Goal: Task Accomplishment & Management: Complete application form

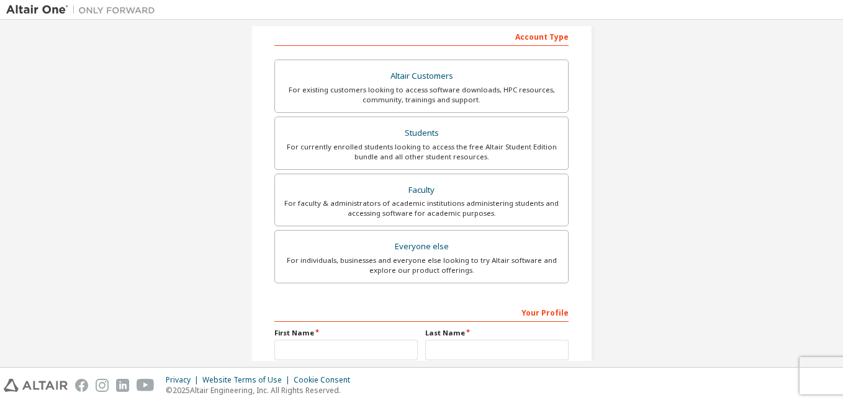
scroll to position [197, 0]
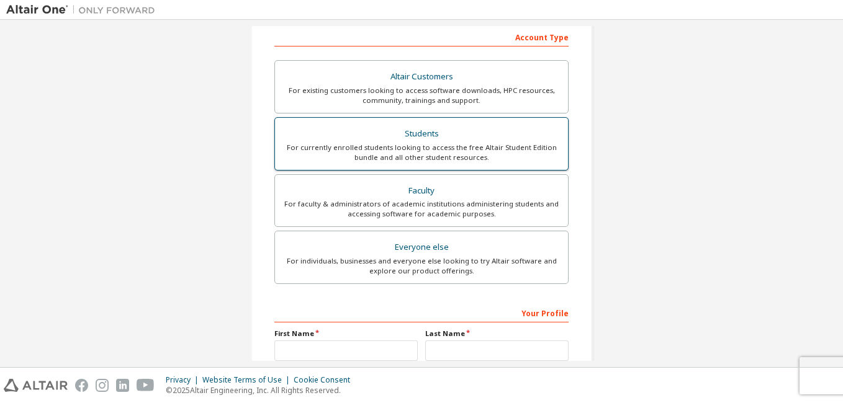
click at [455, 119] on label "Students For currently enrolled students looking to access the free Altair Stud…" at bounding box center [421, 143] width 294 height 53
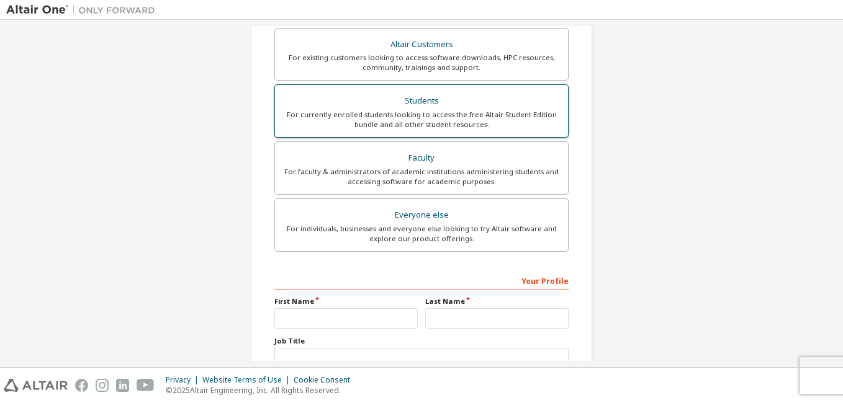
scroll to position [247, 0]
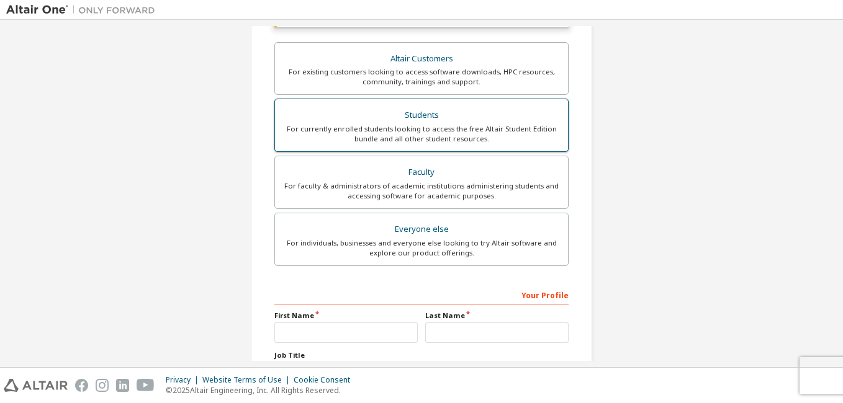
drag, startPoint x: 441, startPoint y: 117, endPoint x: 405, endPoint y: 128, distance: 38.1
click at [405, 128] on div "For currently enrolled students looking to access the free Altair Student Editi…" at bounding box center [421, 134] width 278 height 20
click at [402, 118] on div "Students" at bounding box center [421, 115] width 278 height 17
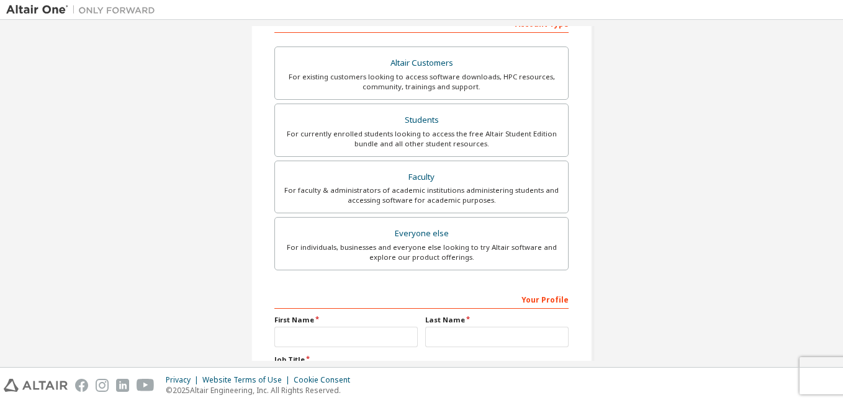
scroll to position [211, 0]
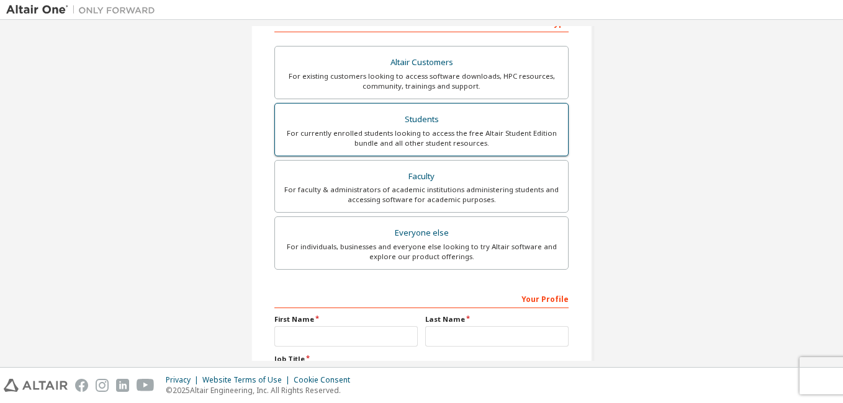
click at [396, 139] on div "For currently enrolled students looking to access the free Altair Student Editi…" at bounding box center [421, 138] width 278 height 20
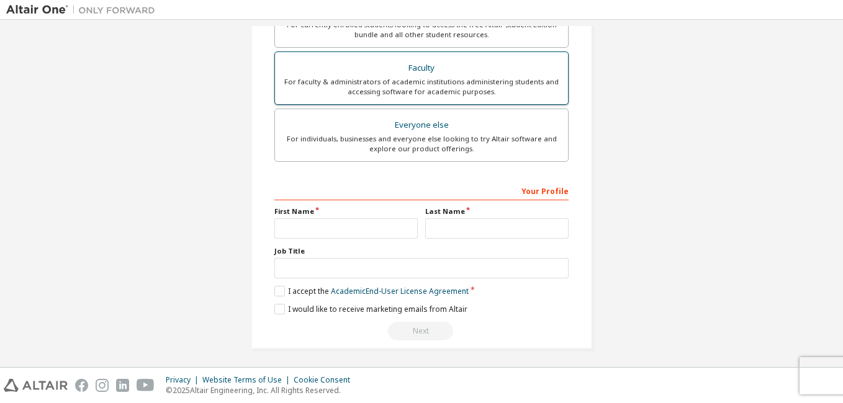
scroll to position [354, 0]
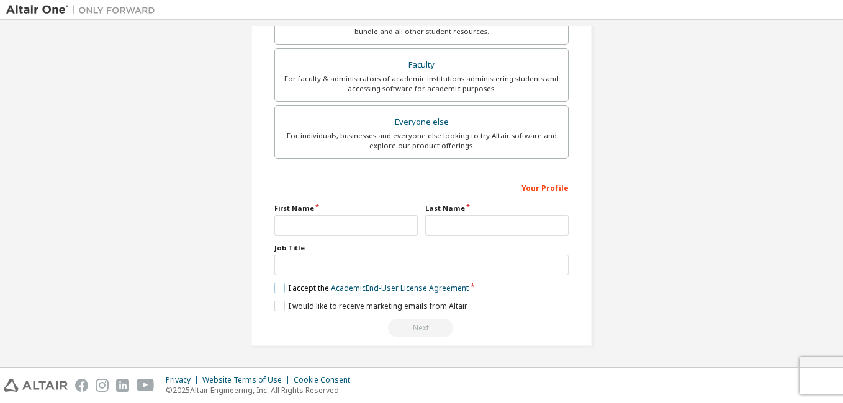
click at [282, 289] on label "I accept the Academic End-User License Agreement" at bounding box center [371, 288] width 194 height 11
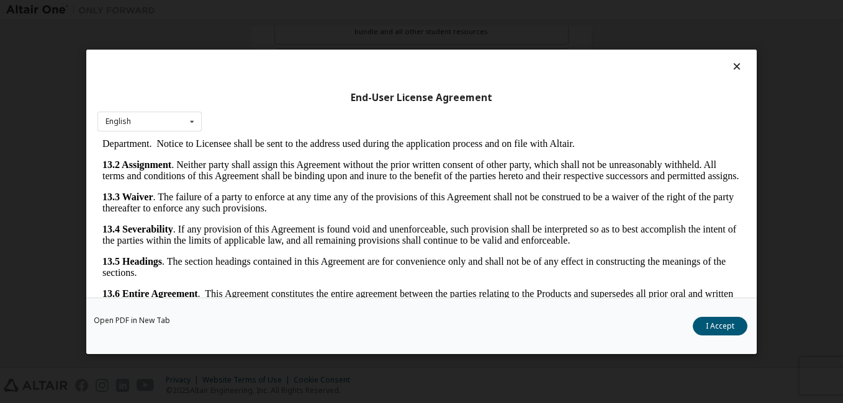
scroll to position [2056, 0]
click at [728, 325] on button "I Accept" at bounding box center [720, 326] width 55 height 19
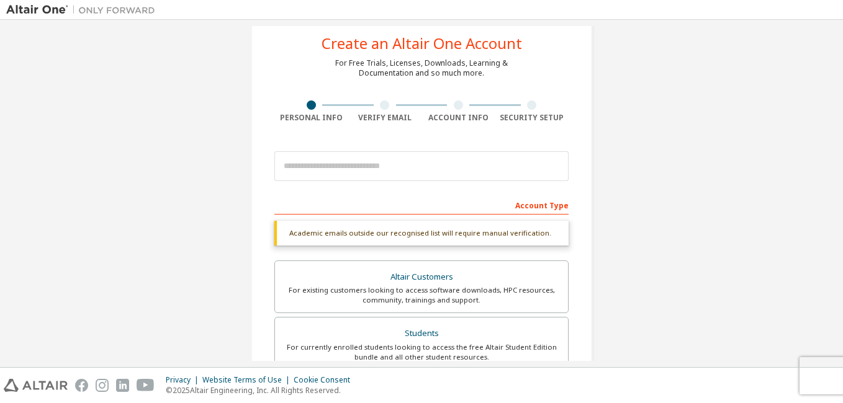
scroll to position [0, 0]
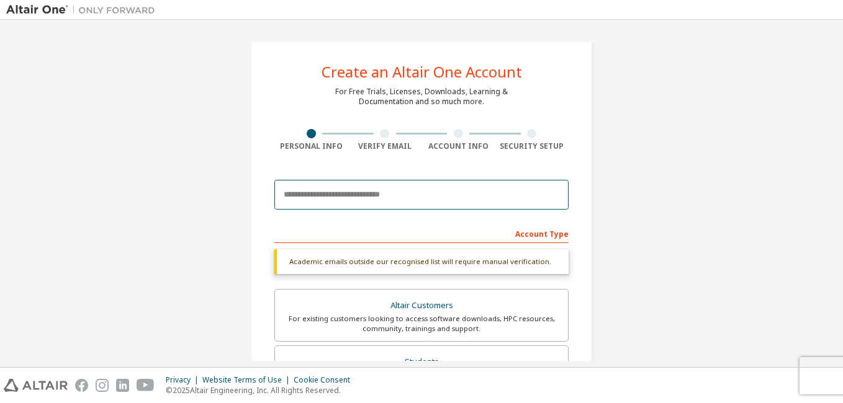
click at [441, 197] on input "email" at bounding box center [421, 195] width 294 height 30
type input "**********"
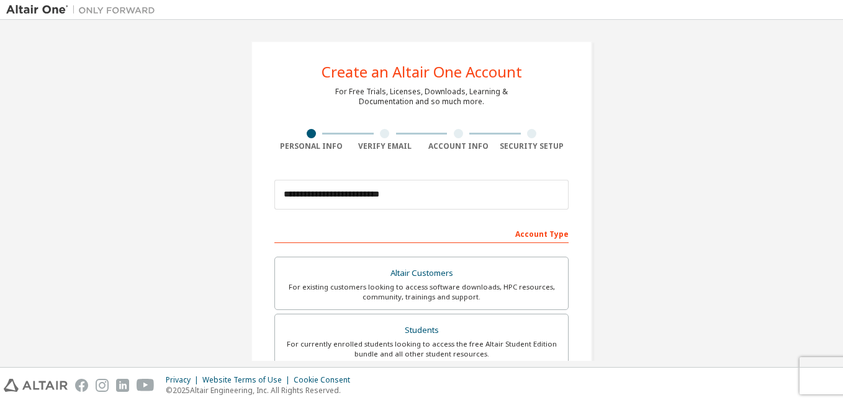
click at [672, 206] on div "**********" at bounding box center [421, 354] width 830 height 657
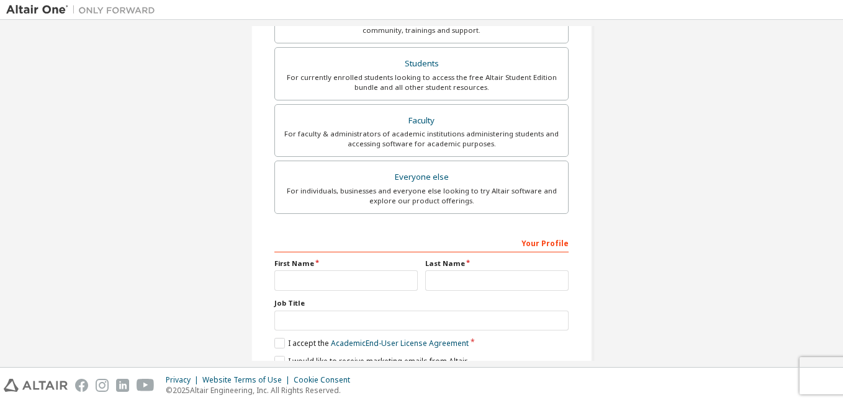
scroll to position [322, 0]
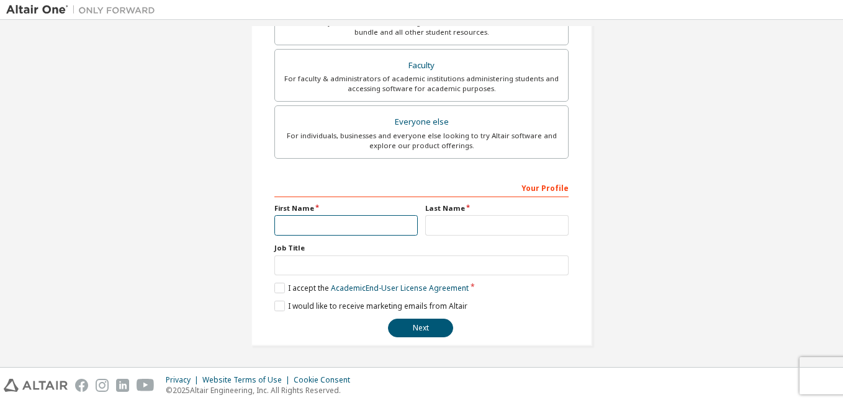
click at [399, 228] on input "text" at bounding box center [345, 225] width 143 height 20
click at [413, 328] on button "Next" at bounding box center [420, 328] width 65 height 19
click at [554, 295] on div "**********" at bounding box center [421, 257] width 294 height 161
click at [374, 228] on input "text" at bounding box center [345, 225] width 143 height 20
type input "*****"
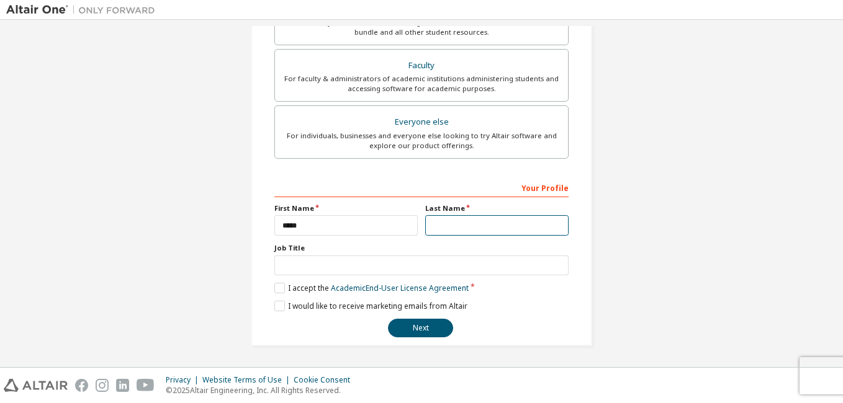
click at [434, 228] on input "text" at bounding box center [496, 225] width 143 height 20
type input "**********"
click at [424, 321] on button "Next" at bounding box center [420, 328] width 65 height 19
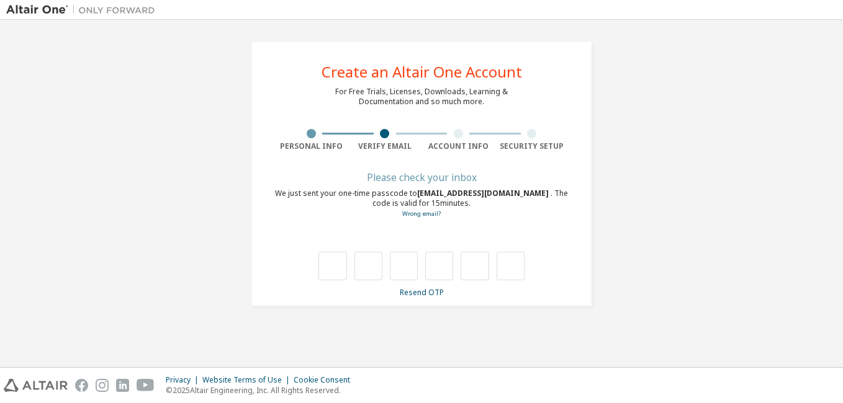
type input "*"
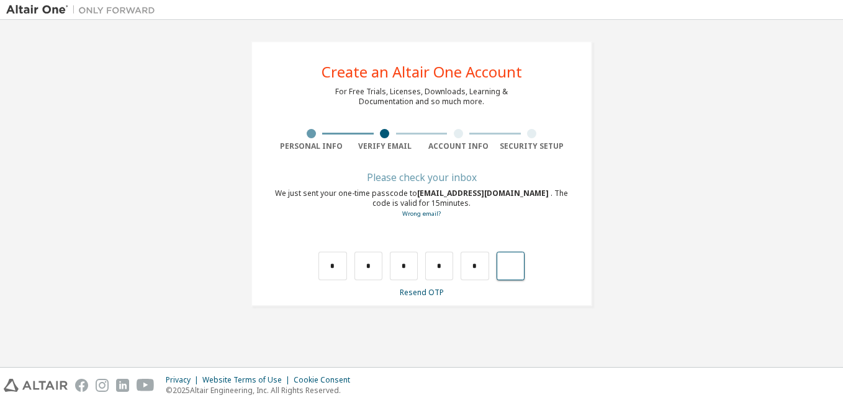
type input "*"
